Goal: Task Accomplishment & Management: Use online tool/utility

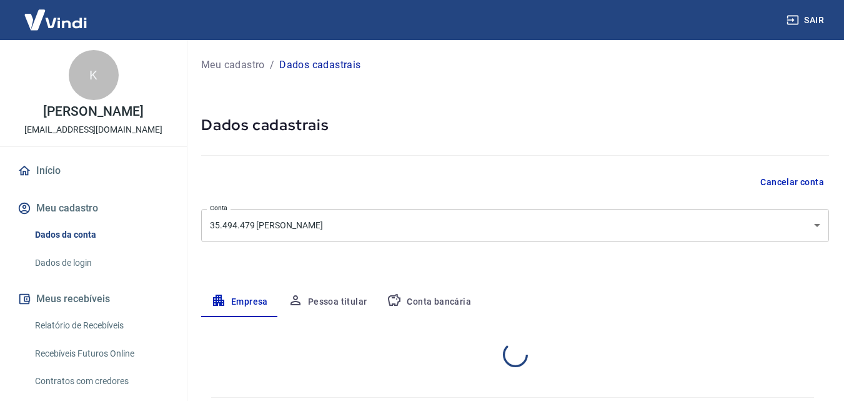
select select "SP"
select select "business"
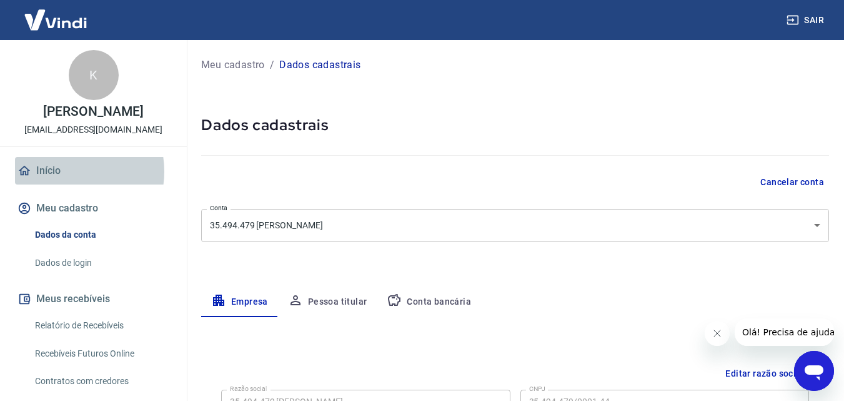
click at [67, 184] on link "Início" at bounding box center [93, 170] width 157 height 27
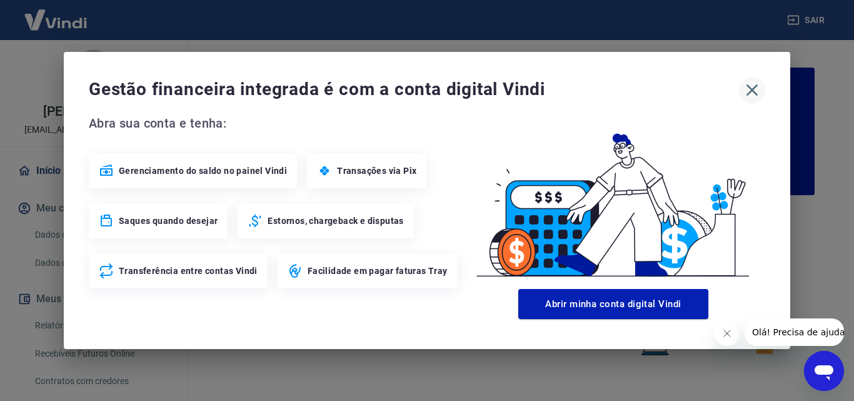
click at [754, 89] on icon "button" at bounding box center [752, 90] width 20 height 20
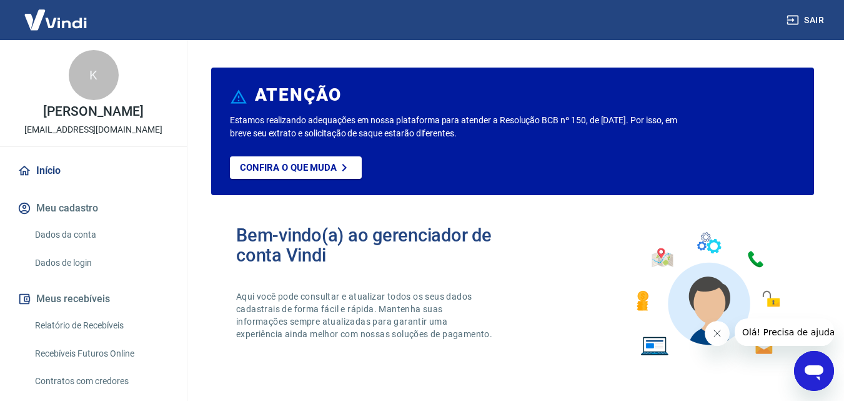
scroll to position [122, 0]
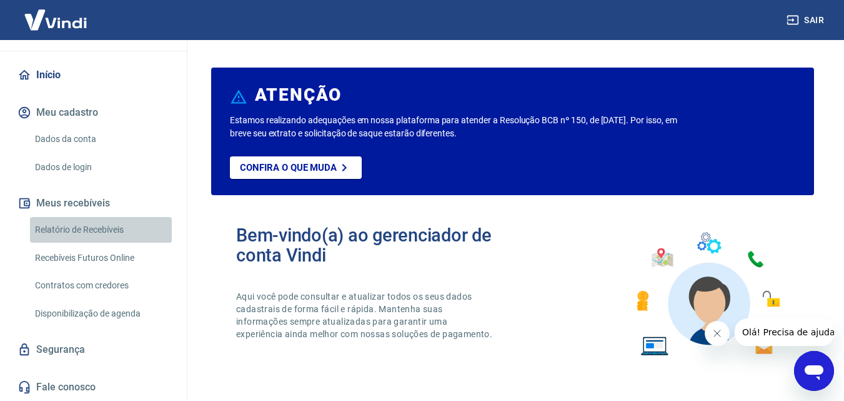
click at [111, 231] on link "Relatório de Recebíveis" at bounding box center [101, 230] width 142 height 26
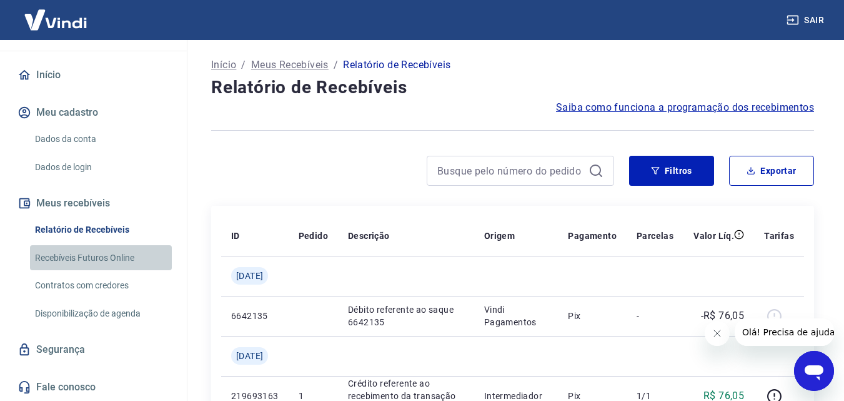
click at [122, 262] on link "Recebíveis Futuros Online" at bounding box center [101, 258] width 142 height 26
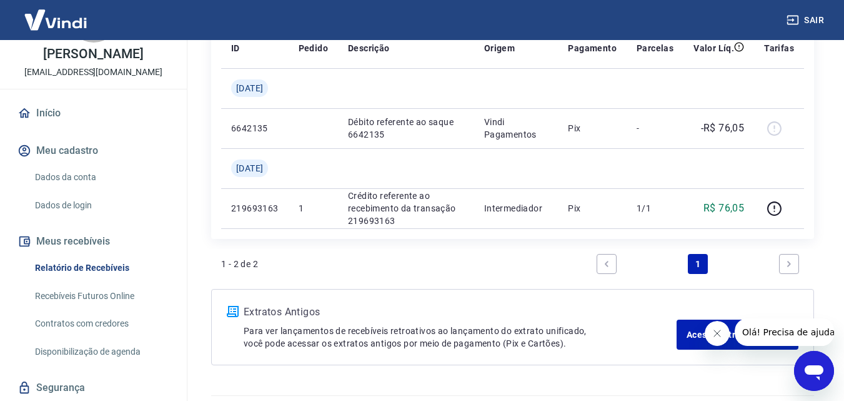
scroll to position [122, 0]
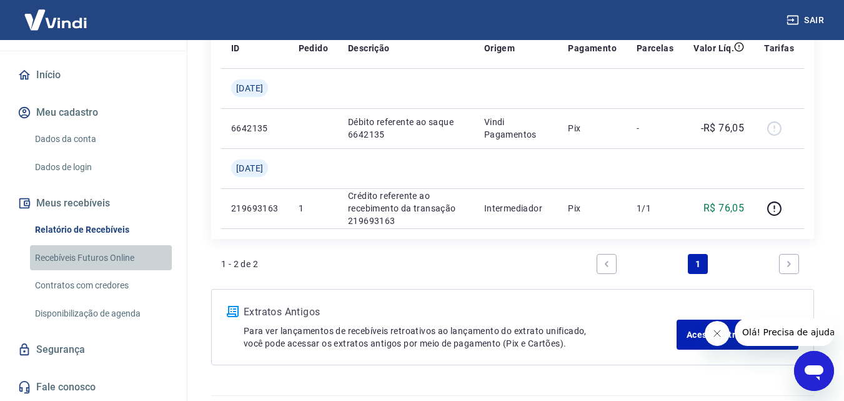
click at [128, 257] on link "Recebíveis Futuros Online" at bounding box center [101, 258] width 142 height 26
